Goal: Task Accomplishment & Management: Manage account settings

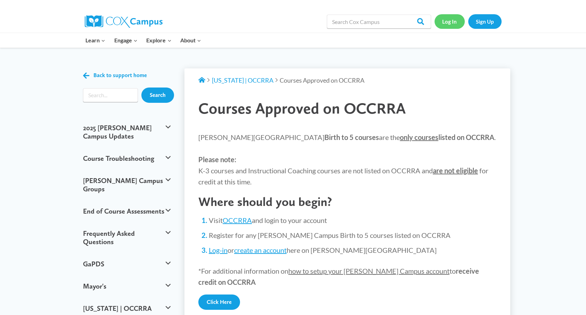
click at [446, 21] on link "Log In" at bounding box center [449, 21] width 30 height 14
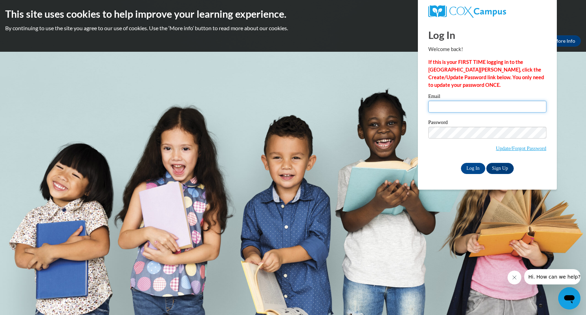
type input "[EMAIL_ADDRESS][DOMAIN_NAME]"
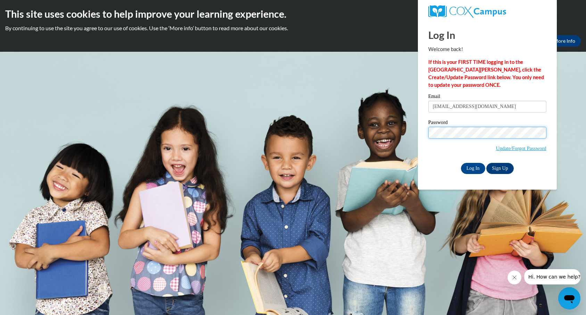
click at [472, 167] on input "Log In" at bounding box center [473, 168] width 24 height 11
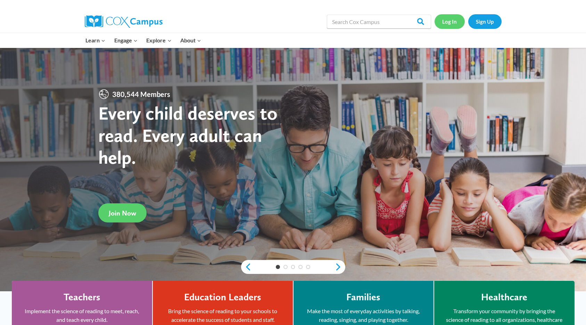
click at [447, 23] on link "Log In" at bounding box center [449, 21] width 30 height 14
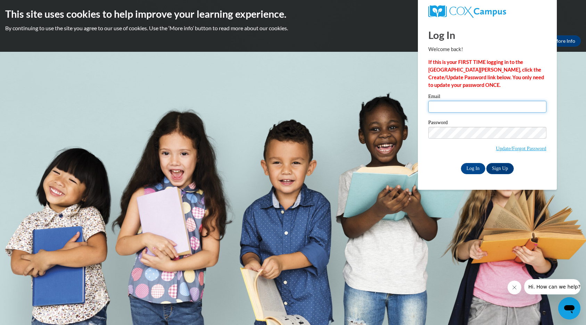
type input "[EMAIL_ADDRESS][DOMAIN_NAME]"
click at [577, 116] on body "This site uses cookies to help improve your learning experience. By continuing …" at bounding box center [293, 162] width 586 height 325
click at [468, 165] on input "Log In" at bounding box center [473, 168] width 24 height 11
click at [500, 169] on link "Sign Up" at bounding box center [499, 168] width 27 height 11
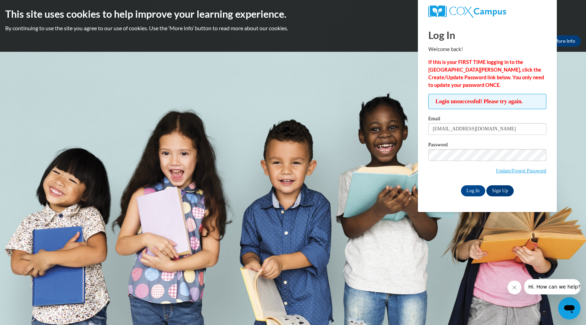
click at [576, 112] on body "This site uses cookies to help improve your learning experience. By continuing …" at bounding box center [293, 162] width 586 height 325
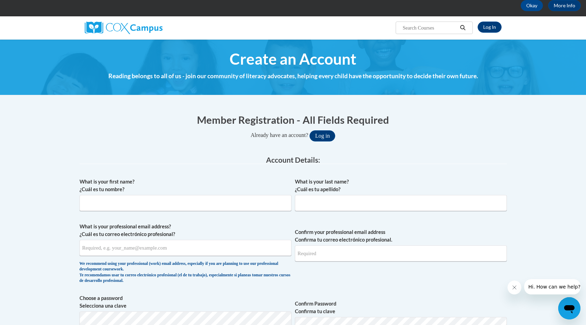
scroll to position [45, 0]
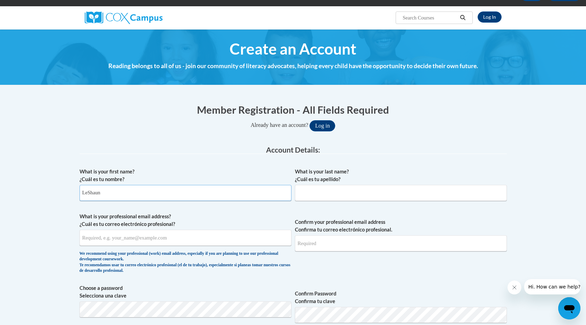
type input "LeShaun"
type input "[PERSON_NAME]"
type input "[EMAIL_ADDRESS][DOMAIN_NAME]"
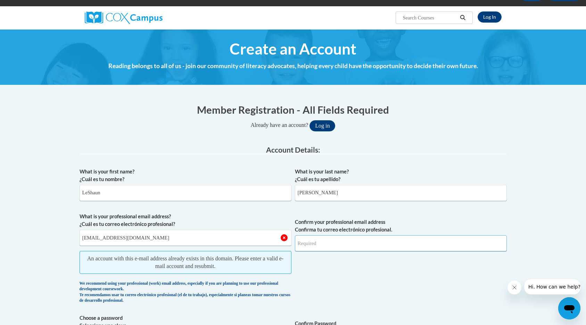
type input "[EMAIL_ADDRESS][DOMAIN_NAME]"
drag, startPoint x: 581, startPoint y: 241, endPoint x: 568, endPoint y: 274, distance: 35.5
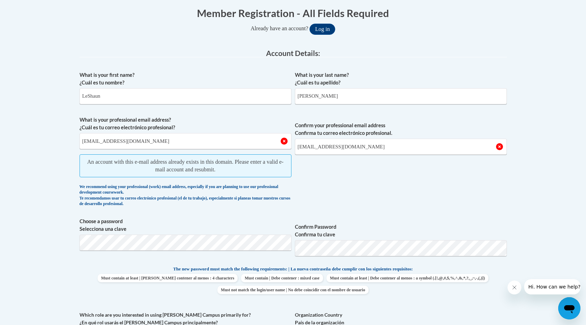
scroll to position [142, 0]
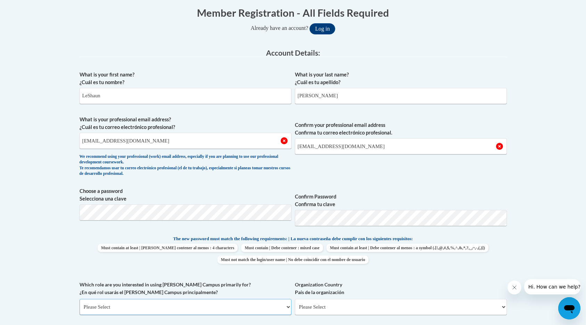
select select "fbf2d438-af2f-41f8-98f1-81c410e29de3"
select select "5e2af403-4f2c-4e49-a02f-103e55d7b75b"
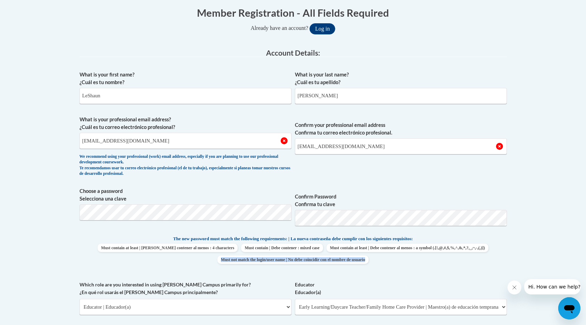
drag, startPoint x: 583, startPoint y: 246, endPoint x: 583, endPoint y: 258, distance: 11.1
click at [583, 182] on html "This site uses cookies to help improve your learning experience. By continuing …" at bounding box center [293, 20] width 586 height 325
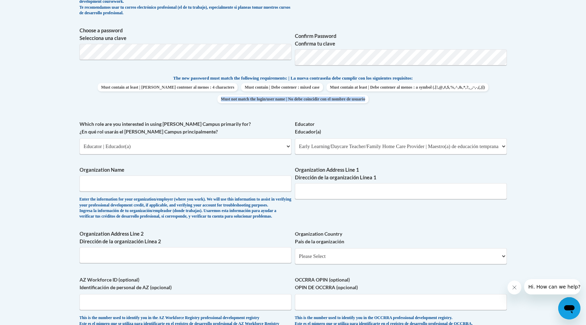
scroll to position [320, 3]
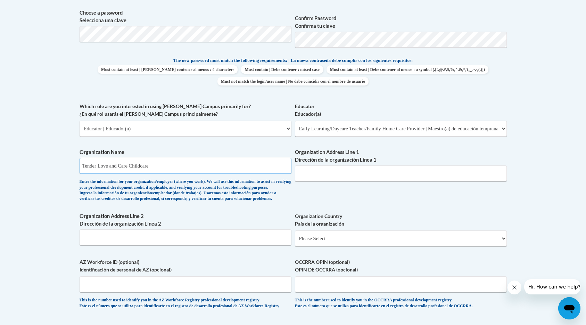
type input "Tender Love and Care Childcare"
type input "2027 Sevenhills"
select select "ad49bcad-a171-4b2e-b99c-48b446064914"
select select
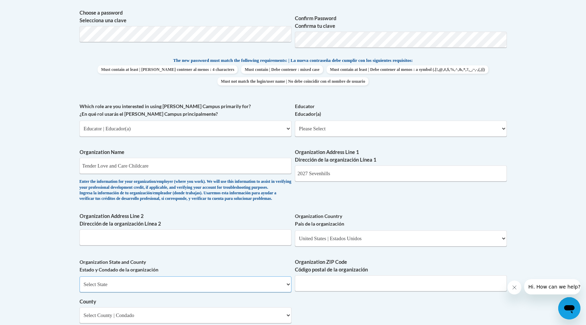
select select "[US_STATE]"
click at [330, 285] on input "Organization ZIP Code Código postal de la organización" at bounding box center [401, 283] width 212 height 16
type input "45240"
select select "Hamilton"
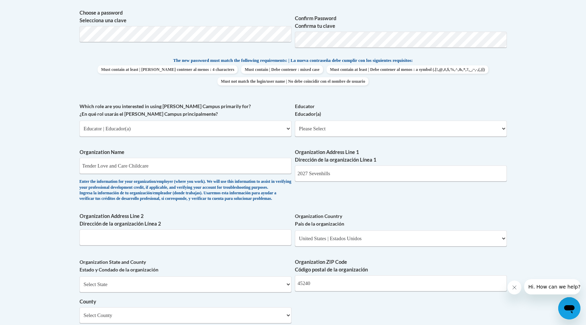
click at [367, 311] on div "What is your first name? ¿Cuál es tu nombre? LeShaun What is your last name? ¿C…" at bounding box center [292, 140] width 427 height 503
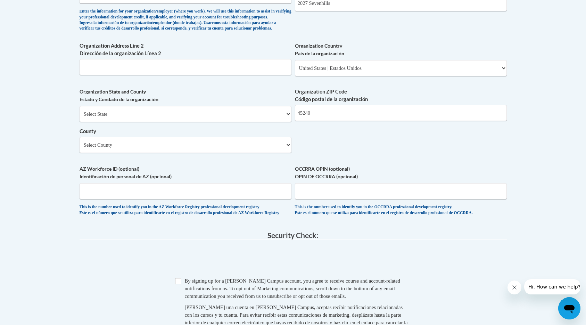
scroll to position [519, 0]
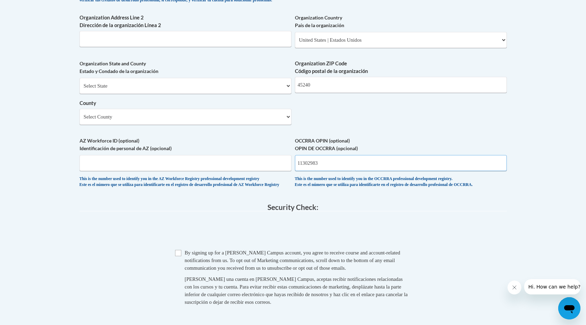
type input "11302983"
click at [179, 254] on input "Checkbox" at bounding box center [178, 253] width 6 height 6
checkbox input "true"
click at [408, 225] on span "0cAFcWeA4AXK5A57ws9PJNWNW6cwSkq_J20S4dNnLMn49ZfCoVYj_TUrnwBVg0JlGCSxuffpM_6Gsfe…" at bounding box center [292, 231] width 427 height 27
click at [406, 226] on span "0cAFcWeA4AXK5A57ws9PJNWNW6cwSkq_J20S4dNnLMn49ZfCoVYj_TUrnwBVg0JlGCSxuffpM_6Gsfe…" at bounding box center [292, 231] width 427 height 27
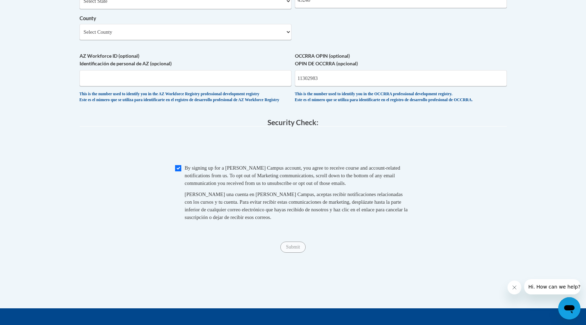
scroll to position [606, 0]
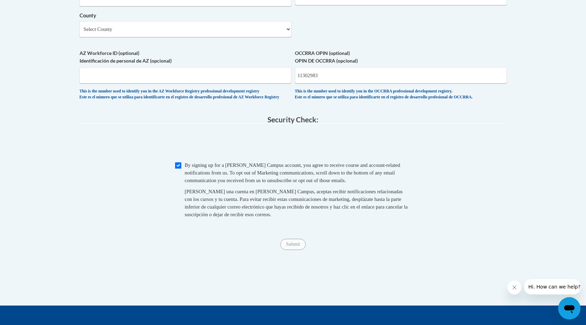
click at [288, 246] on span "Submit" at bounding box center [292, 244] width 25 height 6
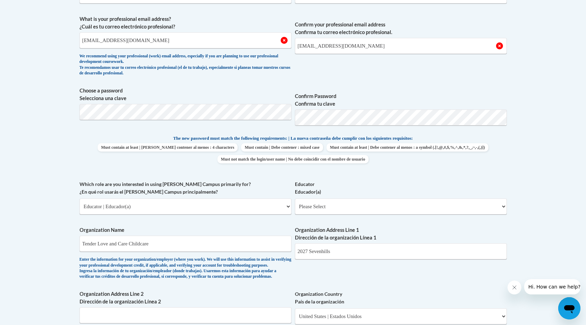
scroll to position [271, 0]
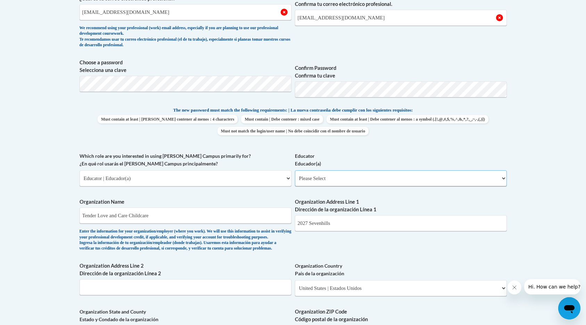
select select "5e2af403-4f2c-4e49-a02f-103e55d7b75b"
select select "null"
click at [561, 98] on body "This site uses cookies to help improve your learning experience. By continuing …" at bounding box center [293, 246] width 586 height 1034
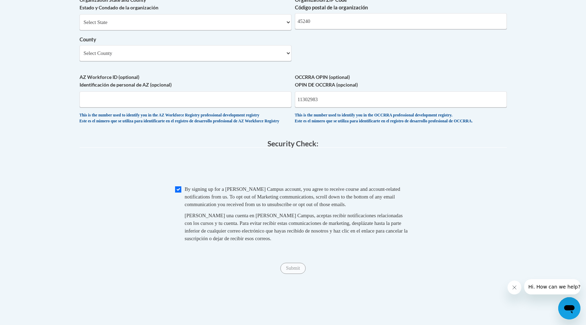
scroll to position [584, 0]
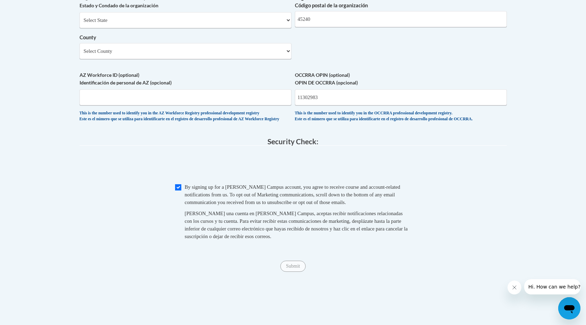
click at [299, 266] on span "Submit" at bounding box center [292, 265] width 25 height 6
click at [298, 266] on span "Submit" at bounding box center [292, 265] width 25 height 6
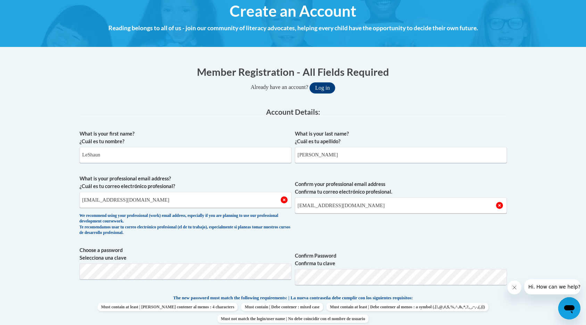
scroll to position [67, 0]
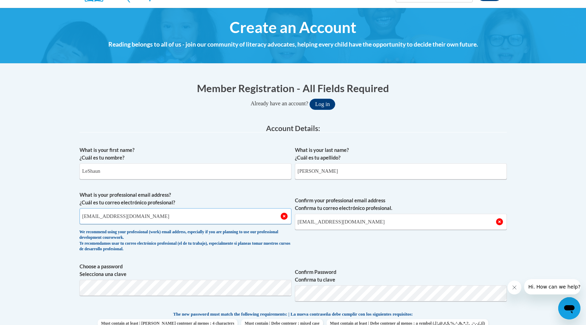
click at [134, 217] on input "[EMAIL_ADDRESS][DOMAIN_NAME]" at bounding box center [185, 216] width 212 height 16
type input "[EMAIL_ADDRESS][DOMAIN_NAME]"
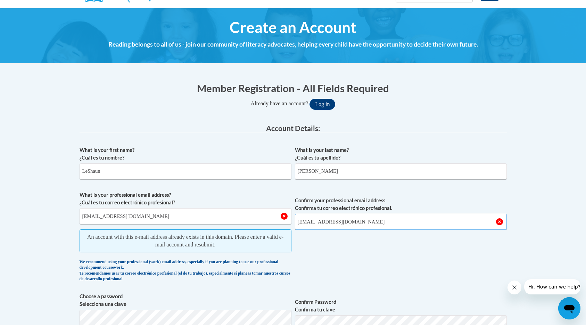
click at [355, 219] on input "[EMAIL_ADDRESS][DOMAIN_NAME]" at bounding box center [401, 221] width 212 height 16
type input "[EMAIL_ADDRESS][DOMAIN_NAME]"
click at [468, 274] on span "Confirm your professional email address Confirma tu correo electrónico profesio…" at bounding box center [401, 238] width 212 height 94
click at [326, 100] on button "Log in" at bounding box center [322, 104] width 26 height 11
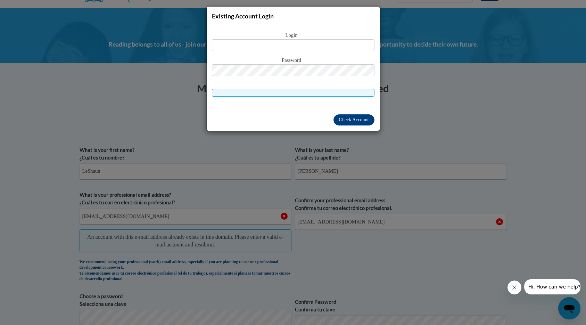
click at [46, 2] on div "Existing Account Login Login Password" at bounding box center [293, 162] width 586 height 325
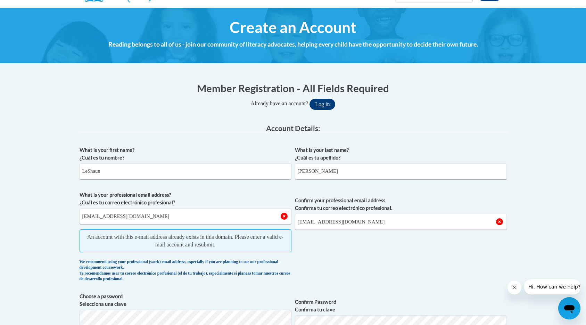
click at [323, 102] on button "Log in" at bounding box center [322, 104] width 26 height 11
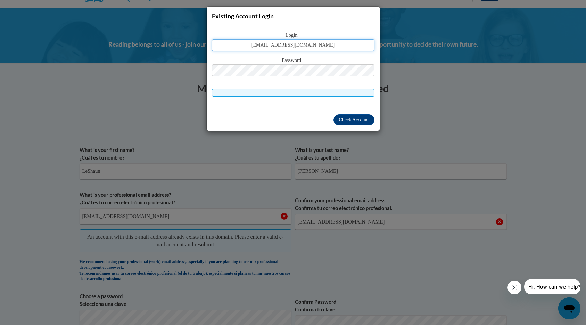
type input "[EMAIL_ADDRESS][DOMAIN_NAME]"
click at [325, 103] on button "Log in" at bounding box center [322, 104] width 26 height 11
drag, startPoint x: 353, startPoint y: 117, endPoint x: 353, endPoint y: 102, distance: 15.6
click at [353, 115] on button "Check Account" at bounding box center [353, 119] width 41 height 11
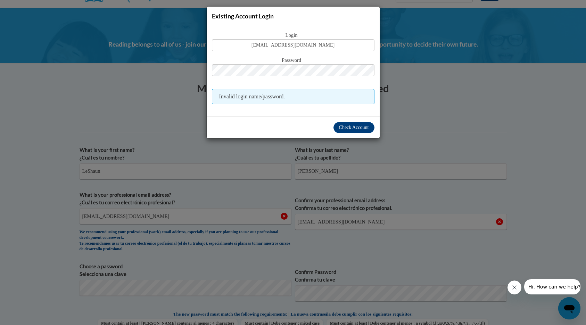
click at [514, 93] on div "Existing Account Login Login behanan9@yahoo.com Password Invalid login name/pas…" at bounding box center [293, 162] width 586 height 325
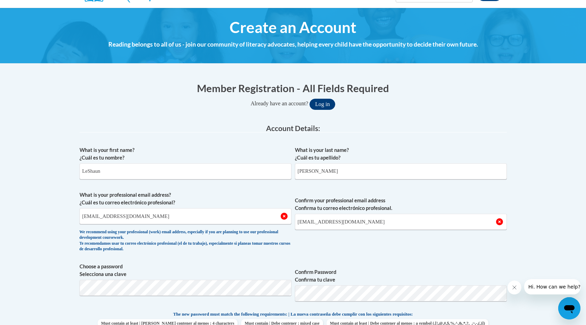
click at [319, 100] on button "Log in" at bounding box center [322, 104] width 26 height 11
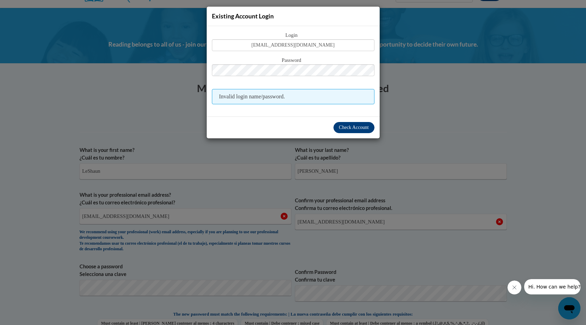
click at [366, 127] on span "Check Account" at bounding box center [354, 127] width 30 height 5
click at [334, 95] on span "Invalid login name/password." at bounding box center [293, 96] width 162 height 15
click at [95, 157] on div "Existing Account Login Login behanan9@yahoo.com Password Invalid login name/pas…" at bounding box center [293, 162] width 586 height 325
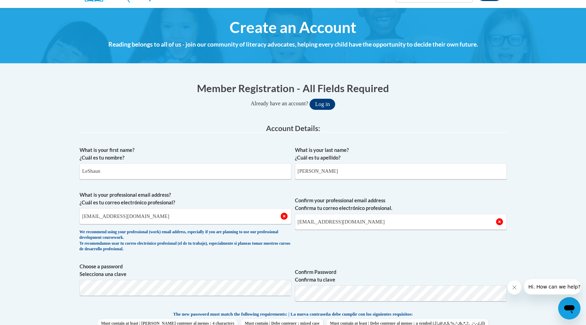
click at [103, 159] on label "What is your first name? ¿Cuál es tu nombre?" at bounding box center [185, 153] width 212 height 15
click at [103, 163] on input "LeShaun" at bounding box center [185, 171] width 212 height 16
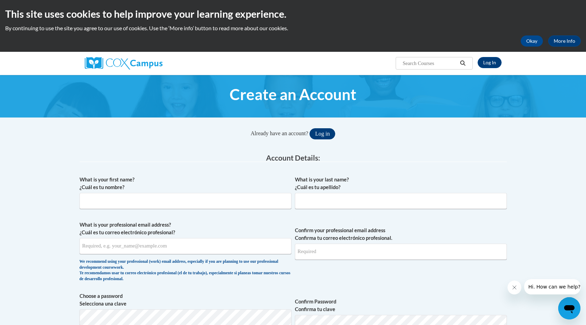
click at [334, 132] on button "Log in" at bounding box center [322, 133] width 26 height 11
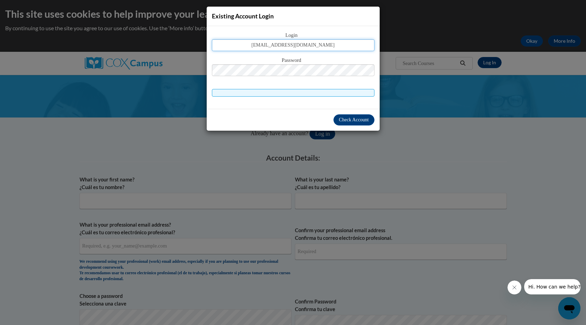
type input "[EMAIL_ADDRESS][DOMAIN_NAME]"
click at [347, 121] on span "Check Account" at bounding box center [354, 119] width 30 height 5
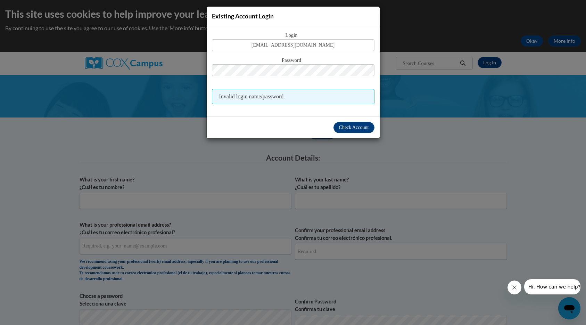
click at [297, 94] on span "Invalid login name/password." at bounding box center [293, 96] width 162 height 15
click at [325, 133] on button "Log in" at bounding box center [322, 133] width 26 height 11
click at [172, 133] on div "Existing Account Login Login [EMAIL_ADDRESS][DOMAIN_NAME] Password Invalid logi…" at bounding box center [293, 162] width 586 height 325
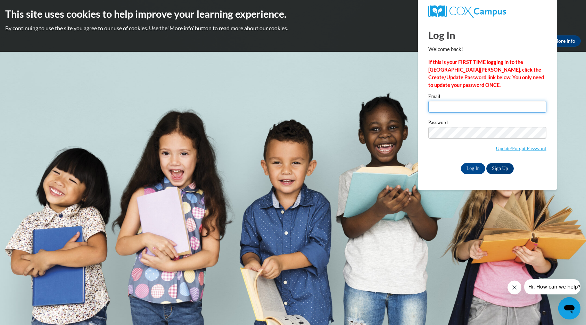
type input "[EMAIL_ADDRESS][DOMAIN_NAME]"
click at [471, 168] on input "Log In" at bounding box center [473, 168] width 24 height 11
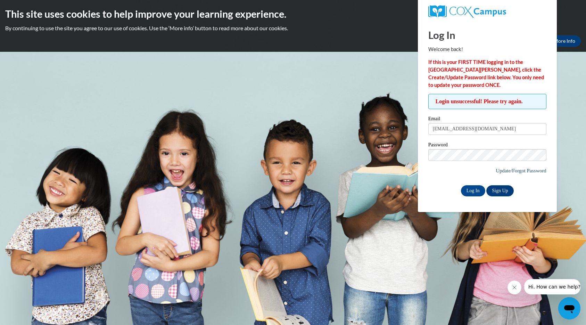
click at [510, 168] on link "Update/Forgot Password" at bounding box center [521, 171] width 50 height 6
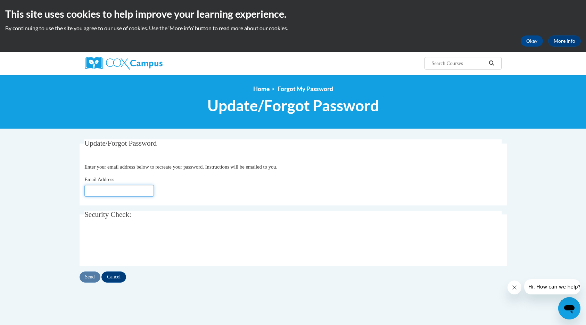
type input "[EMAIL_ADDRESS][DOMAIN_NAME]"
click at [87, 274] on input "Send" at bounding box center [89, 276] width 21 height 11
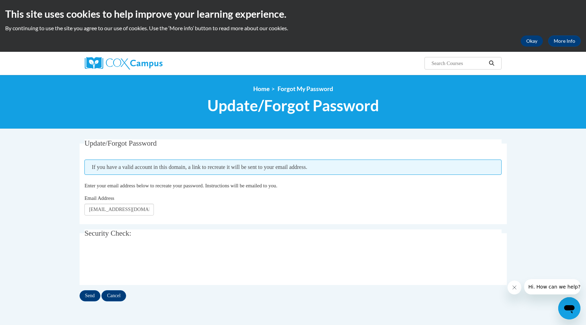
click at [529, 43] on button "Okay" at bounding box center [531, 40] width 22 height 11
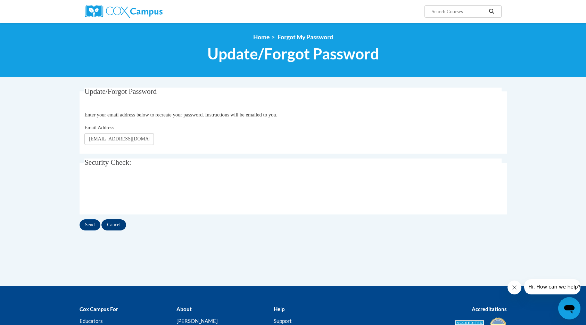
click at [117, 229] on input "Cancel" at bounding box center [113, 224] width 25 height 11
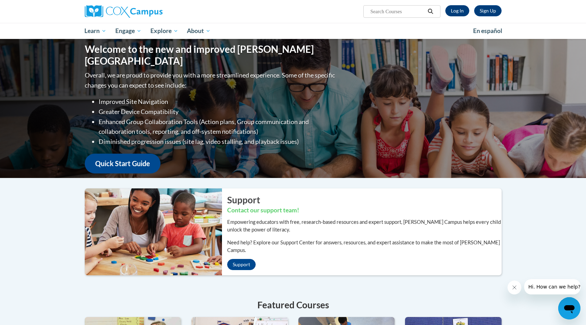
click at [459, 7] on link "Log In" at bounding box center [457, 10] width 24 height 11
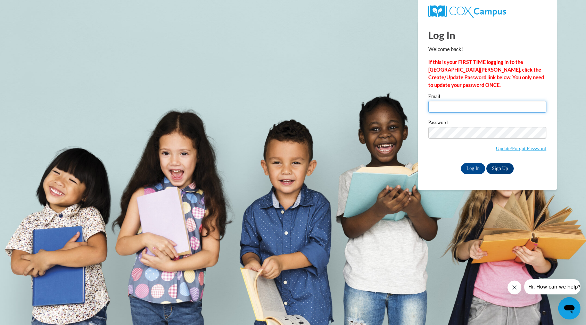
type input "behanan9@yahoo.com"
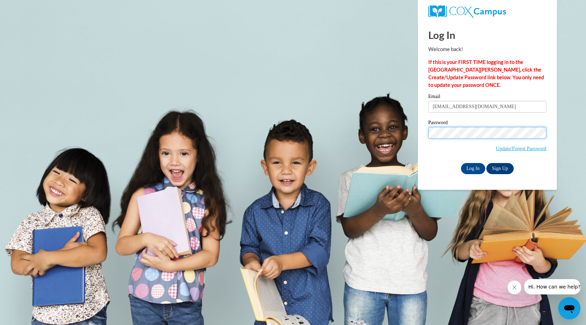
click at [472, 167] on input "Log In" at bounding box center [473, 168] width 24 height 11
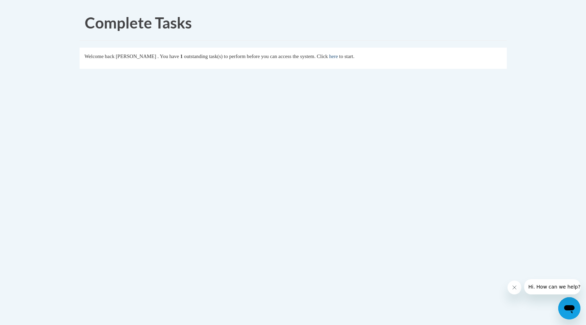
click at [337, 56] on link "here" at bounding box center [333, 56] width 9 height 6
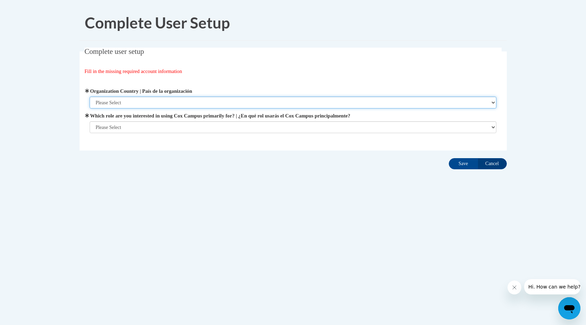
select select "ad49bcad-a171-4b2e-b99c-48b446064914"
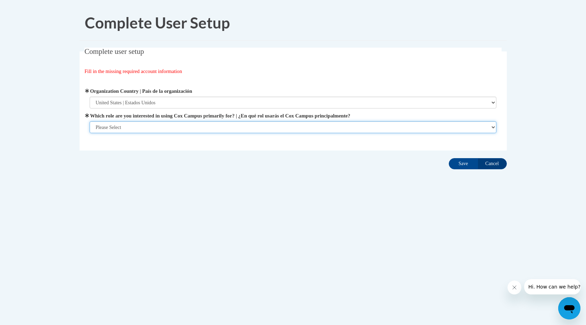
select select "fbf2d438-af2f-41f8-98f1-81c410e29de3"
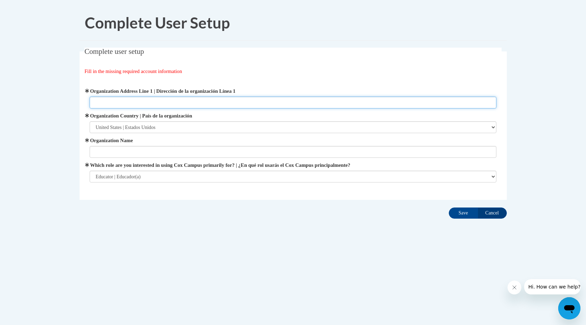
click at [135, 101] on input "Organization Address Line 1 | Dirección de la organización Línea 1" at bounding box center [293, 102] width 406 height 12
type input "2027 Sevenhills Dr"
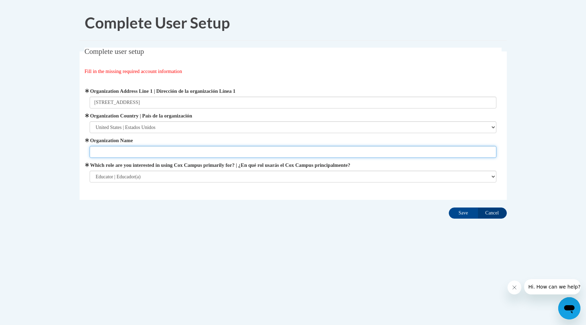
click at [253, 151] on input "Organization Name" at bounding box center [293, 152] width 406 height 12
type input "Tender Love and Care Daycare"
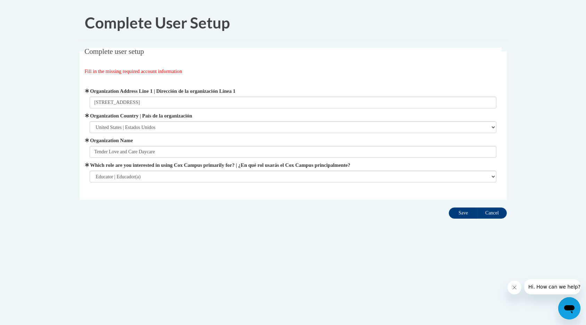
click at [463, 211] on input "Save" at bounding box center [462, 212] width 29 height 11
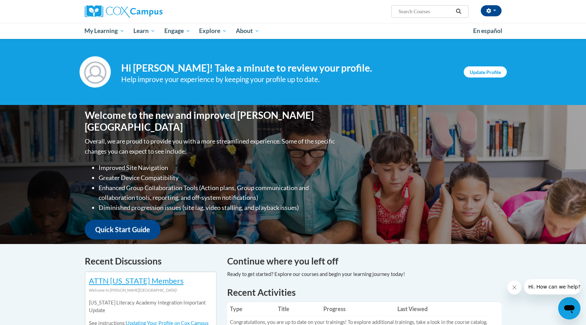
click at [490, 71] on link "Update Profile" at bounding box center [484, 71] width 43 height 11
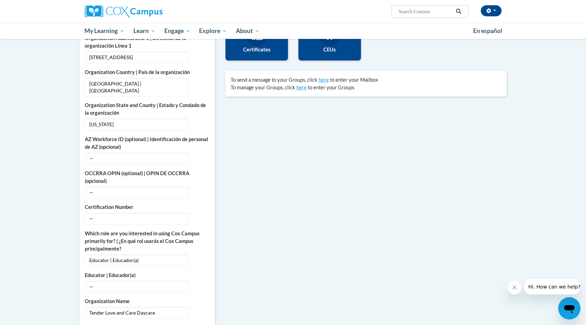
scroll to position [203, 0]
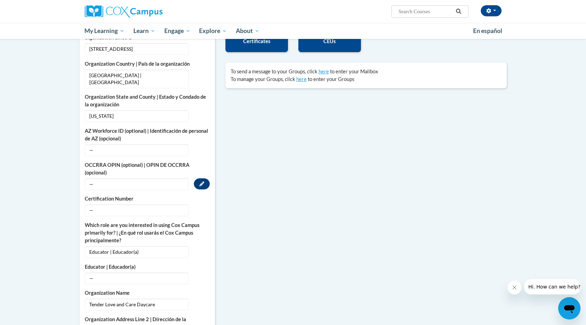
click at [109, 178] on span "—" at bounding box center [137, 184] width 104 height 12
click at [95, 178] on span "—" at bounding box center [137, 184] width 104 height 12
click at [207, 178] on button "Edit" at bounding box center [202, 183] width 16 height 11
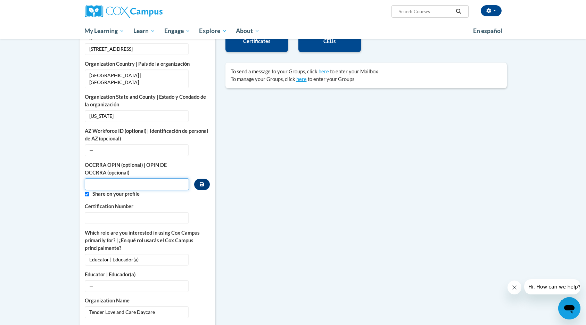
click at [96, 179] on input "Custom profile fields" at bounding box center [137, 184] width 104 height 12
type input "11302983"
click at [101, 212] on span "—" at bounding box center [137, 218] width 104 height 12
click at [86, 192] on input "Custom profile fields" at bounding box center [87, 194] width 5 height 5
checkbox input "false"
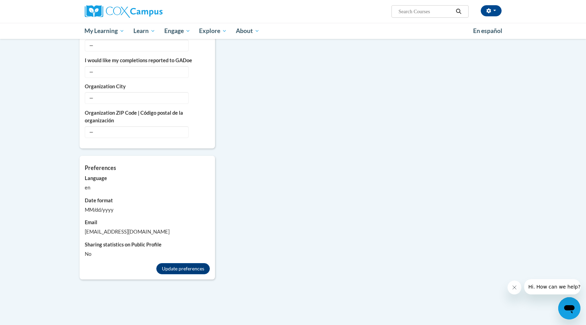
scroll to position [504, 0]
click at [89, 183] on div "en" at bounding box center [147, 187] width 125 height 8
click at [112, 205] on div "MM/dd/yyyy" at bounding box center [147, 209] width 125 height 8
click at [99, 205] on div "MM/dd/yyyy" at bounding box center [147, 209] width 125 height 8
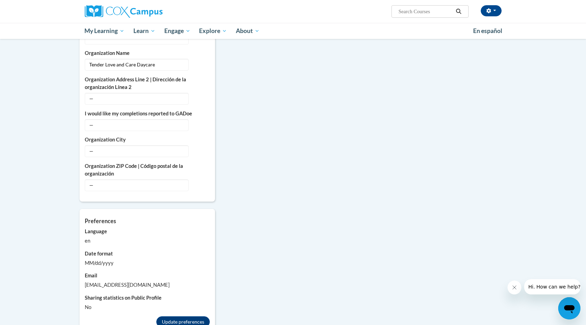
scroll to position [447, 0]
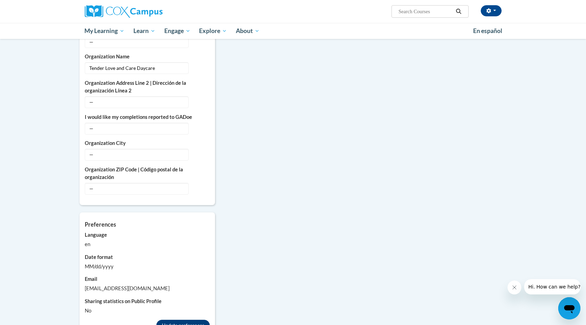
click at [190, 319] on button "Update preferences" at bounding box center [182, 324] width 53 height 11
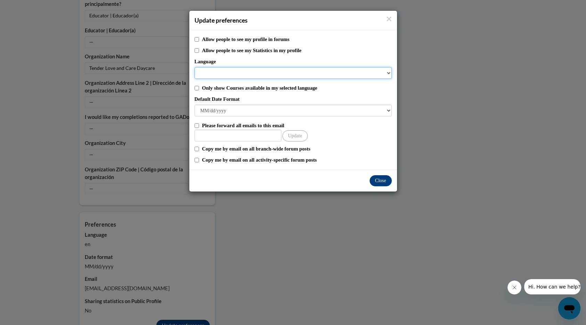
click at [388, 73] on select "Language" at bounding box center [292, 73] width 197 height 12
click at [387, 72] on select "Language" at bounding box center [292, 73] width 197 height 12
click at [263, 78] on select "Language" at bounding box center [292, 73] width 197 height 12
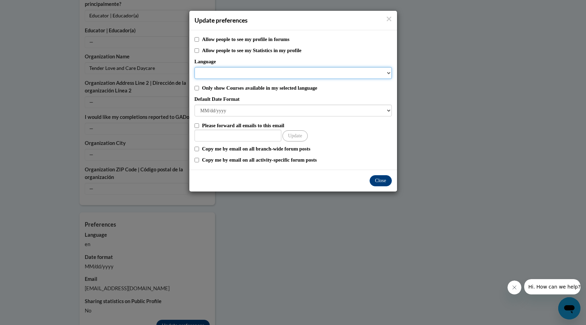
click at [255, 73] on select "Language" at bounding box center [292, 73] width 197 height 12
click at [255, 63] on label "Language" at bounding box center [292, 62] width 197 height 8
click at [255, 67] on select "Language" at bounding box center [292, 73] width 197 height 12
click at [197, 88] on input "Only show Courses available in my selected language" at bounding box center [196, 88] width 5 height 5
checkbox input "true"
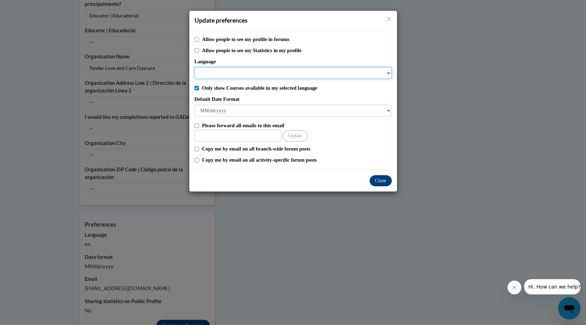
click at [387, 72] on select "Language" at bounding box center [292, 73] width 197 height 12
click at [196, 125] on input "Please forward all emails to this email" at bounding box center [196, 125] width 5 height 5
click at [196, 124] on input "Please forward all emails to this email" at bounding box center [196, 125] width 5 height 5
checkbox input "false"
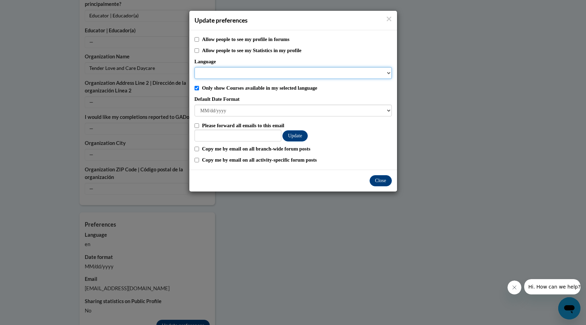
click at [388, 72] on select "Language" at bounding box center [292, 73] width 197 height 12
click at [388, 181] on button "Close" at bounding box center [380, 180] width 22 height 11
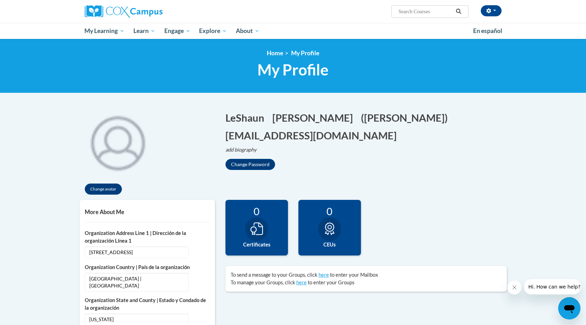
scroll to position [0, 0]
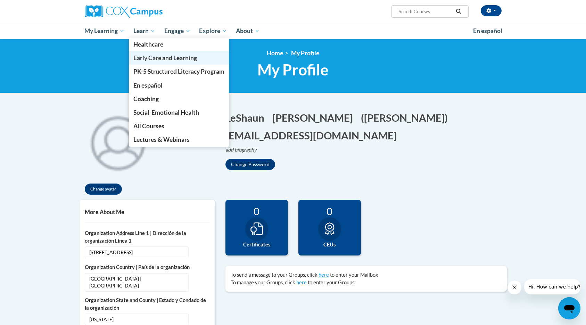
click at [141, 59] on span "Early Care and Learning" at bounding box center [165, 57] width 64 height 7
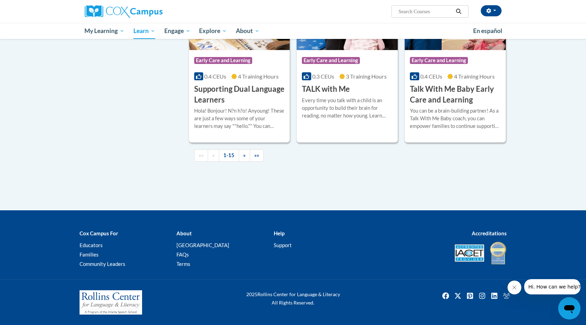
scroll to position [1046, 0]
drag, startPoint x: 126, startPoint y: 88, endPoint x: 138, endPoint y: 99, distance: 16.5
